Goal: Transaction & Acquisition: Purchase product/service

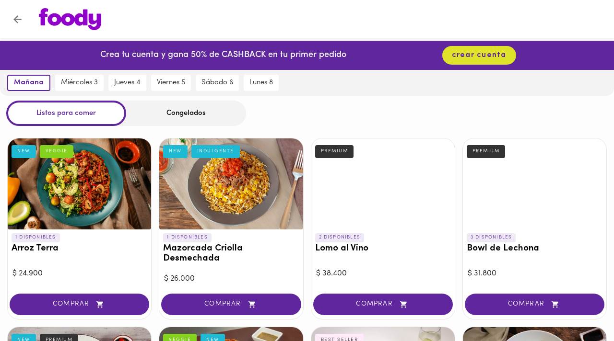
scroll to position [66, 0]
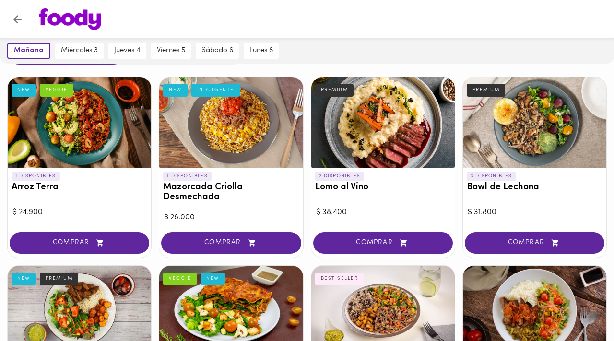
click at [79, 136] on div at bounding box center [79, 122] width 143 height 91
click at [79, 136] on div at bounding box center [307, 170] width 614 height 341
